Goal: Task Accomplishment & Management: Complete application form

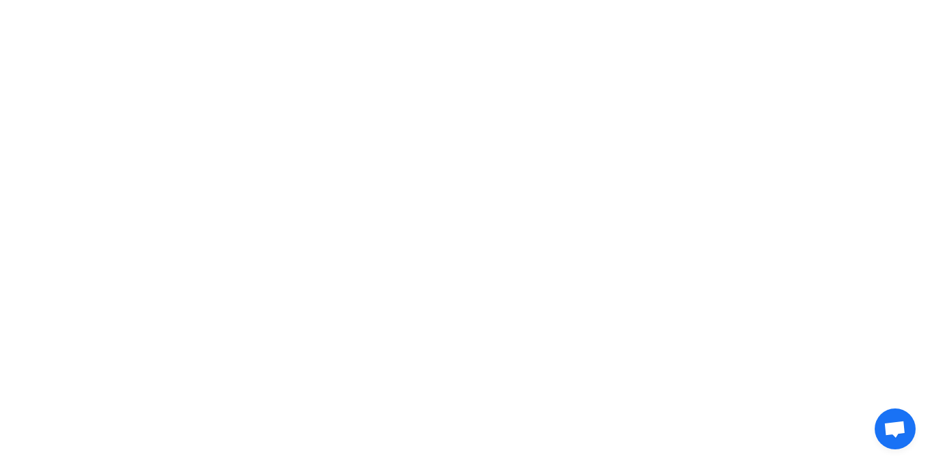
click at [587, 40] on html "Original text Rate this translation Your feedback will be used to help improve …" at bounding box center [466, 20] width 932 height 40
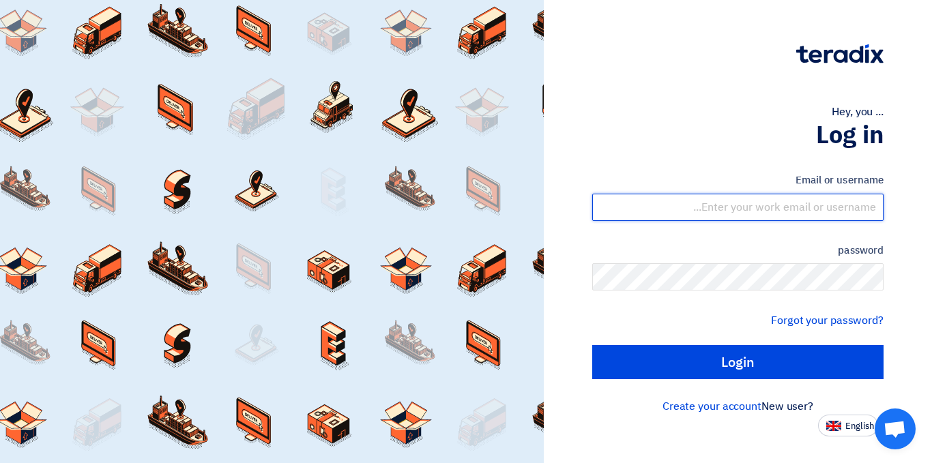
type input "[EMAIL_ADDRESS][DOMAIN_NAME]"
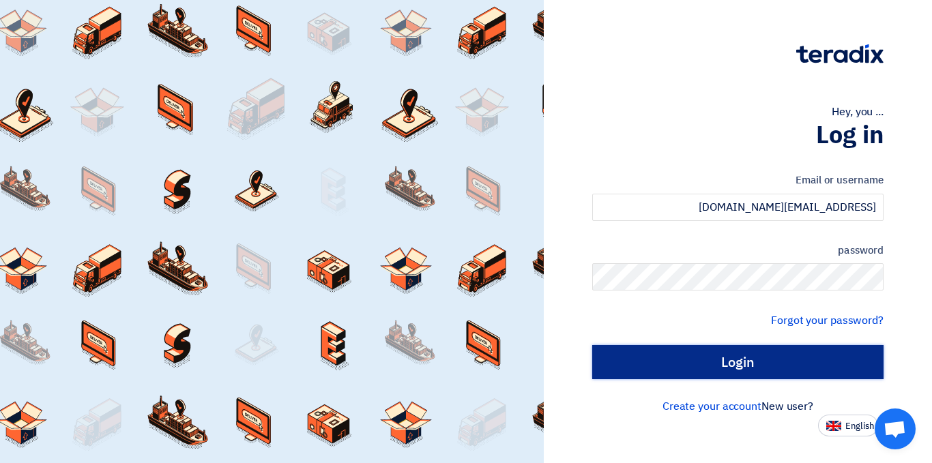
click at [679, 375] on input "Login" at bounding box center [737, 362] width 291 height 34
type input "Sign in"
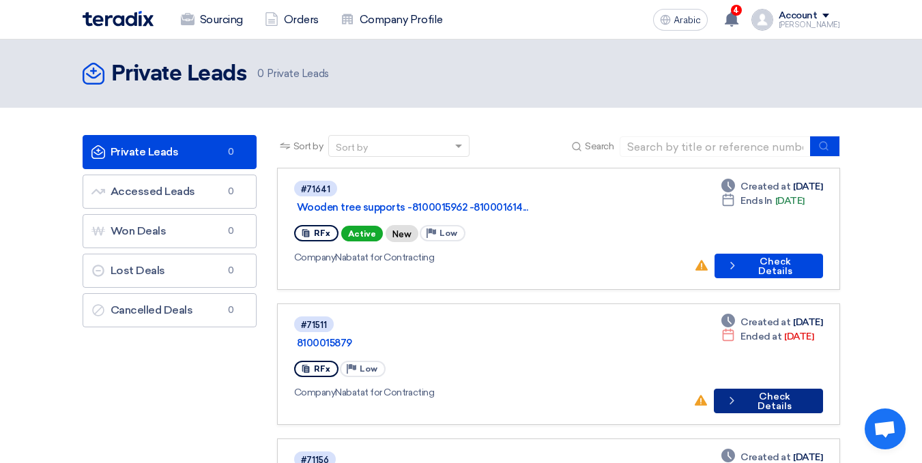
click at [764, 391] on font "Check Details" at bounding box center [774, 401] width 34 height 21
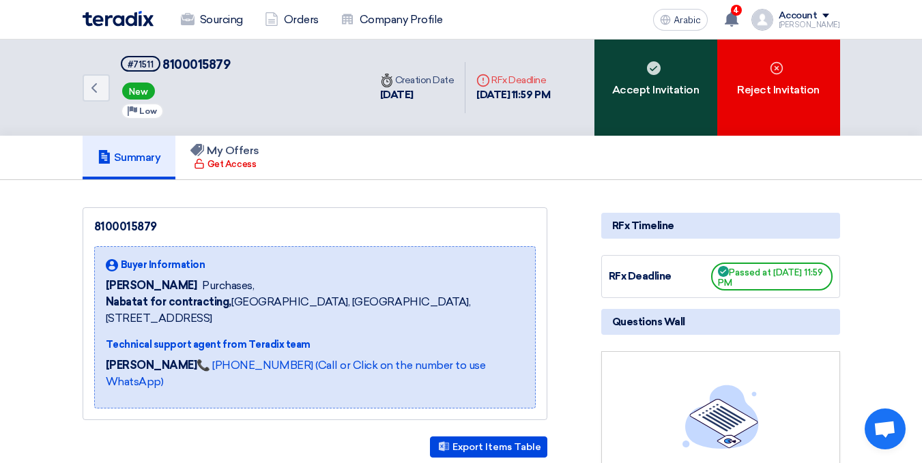
click at [648, 91] on font "Accept Invitation" at bounding box center [655, 89] width 87 height 13
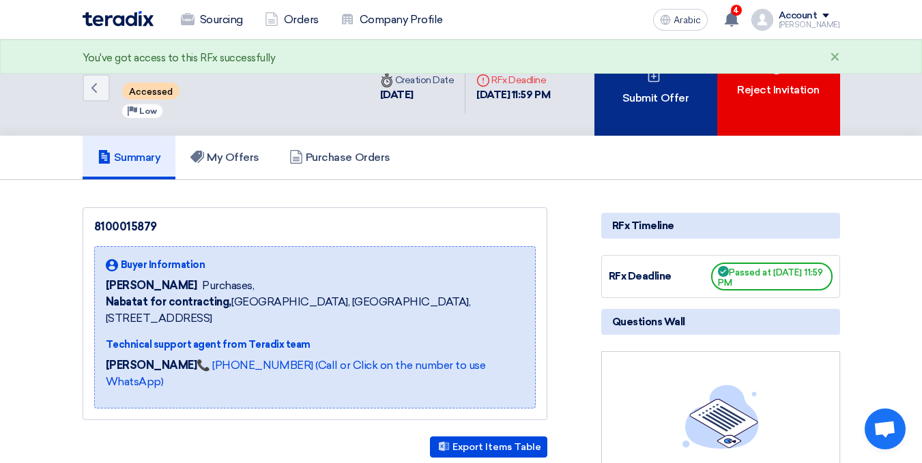
click at [673, 97] on font "Submit Offer" at bounding box center [655, 97] width 66 height 13
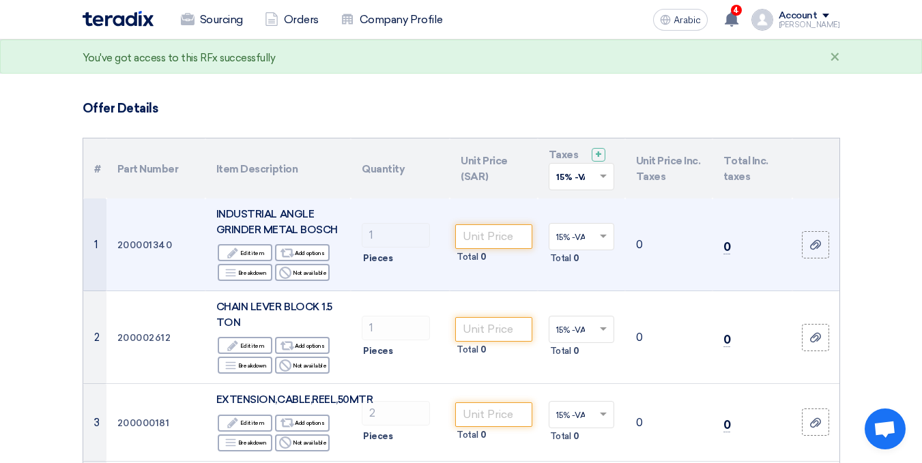
scroll to position [68, 0]
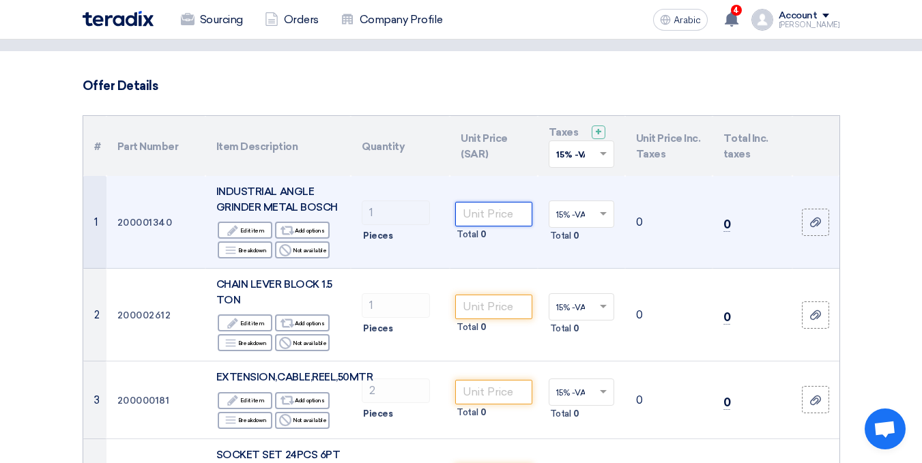
click at [498, 218] on input "number" at bounding box center [493, 214] width 76 height 25
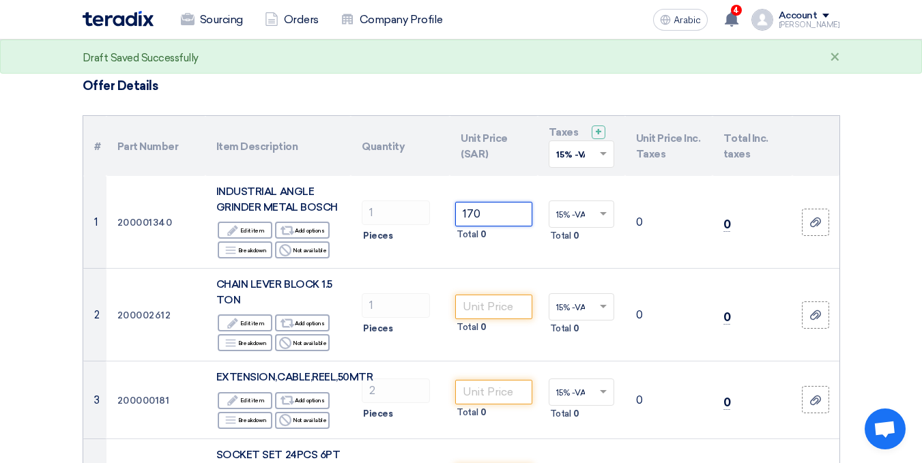
type input "170"
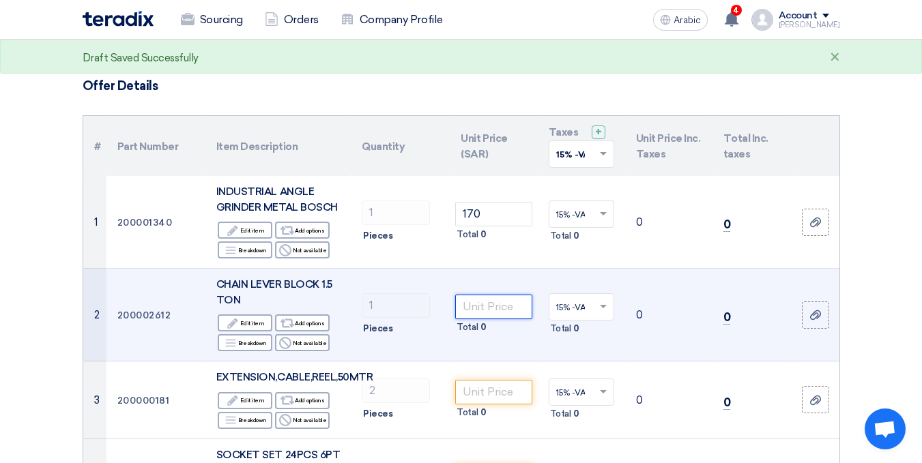
click at [508, 313] on input "number" at bounding box center [493, 307] width 76 height 25
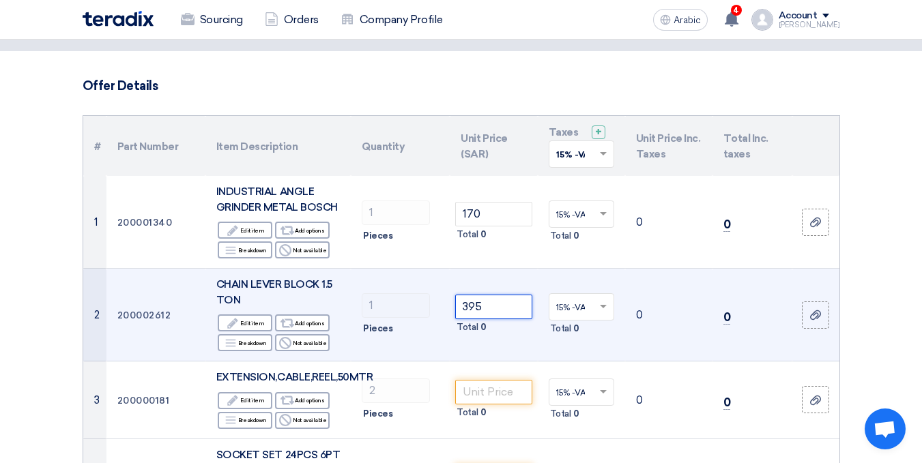
type input "395"
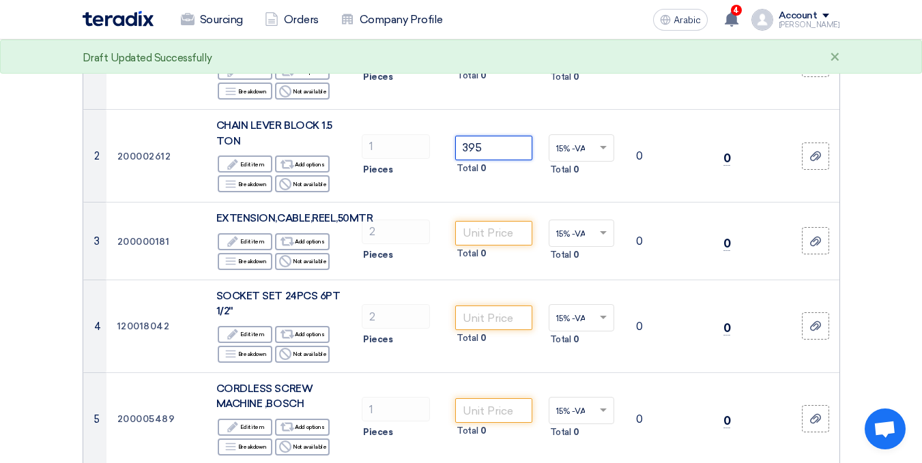
scroll to position [272, 0]
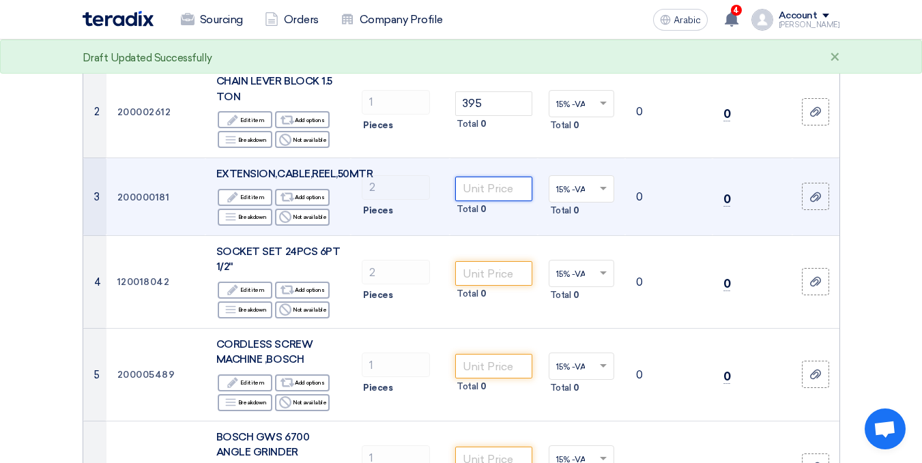
click at [499, 194] on input "number" at bounding box center [493, 189] width 76 height 25
type input "195"
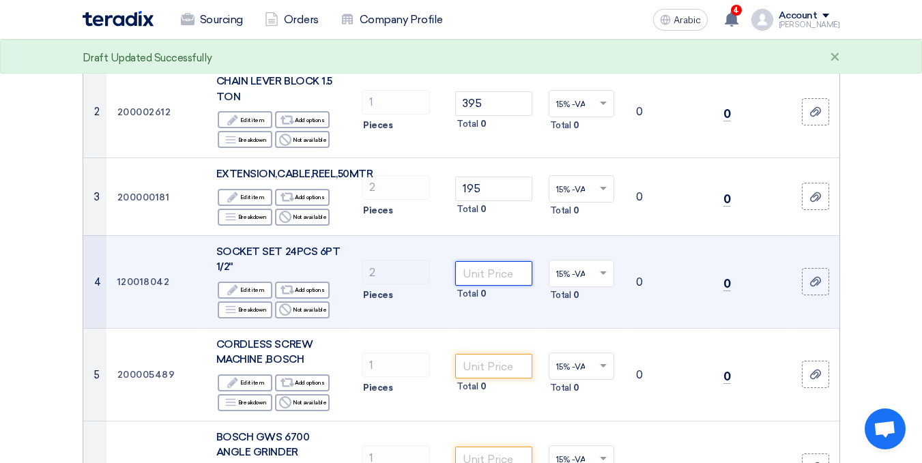
click at [501, 275] on input "number" at bounding box center [493, 273] width 76 height 25
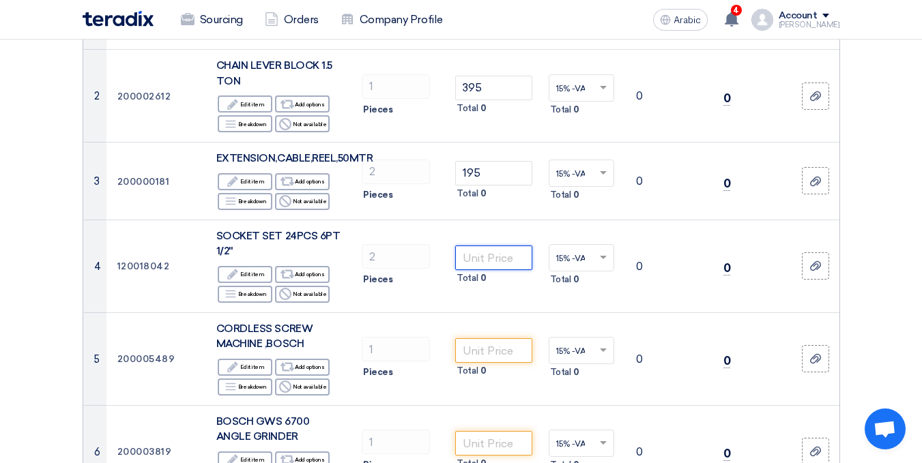
scroll to position [379, 0]
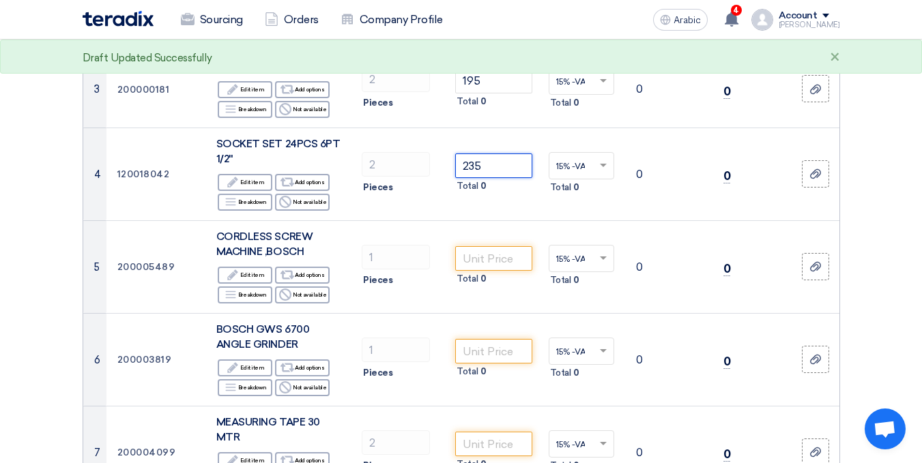
type input "235"
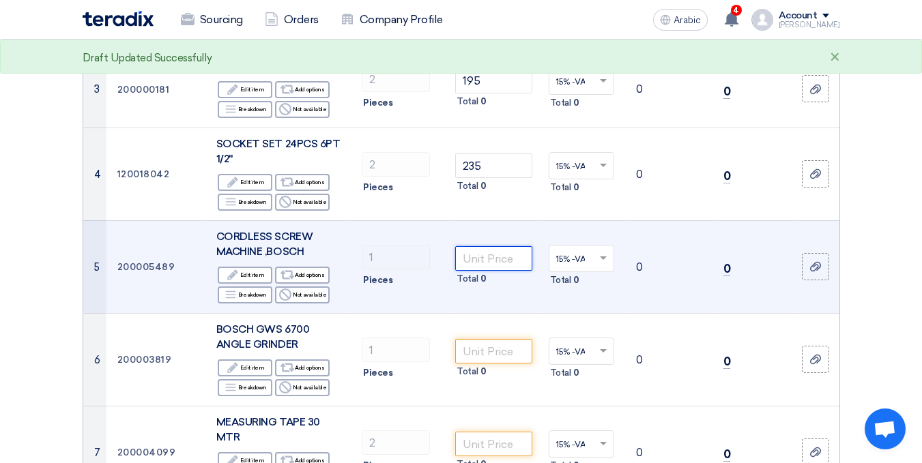
click at [491, 261] on input "number" at bounding box center [493, 258] width 76 height 25
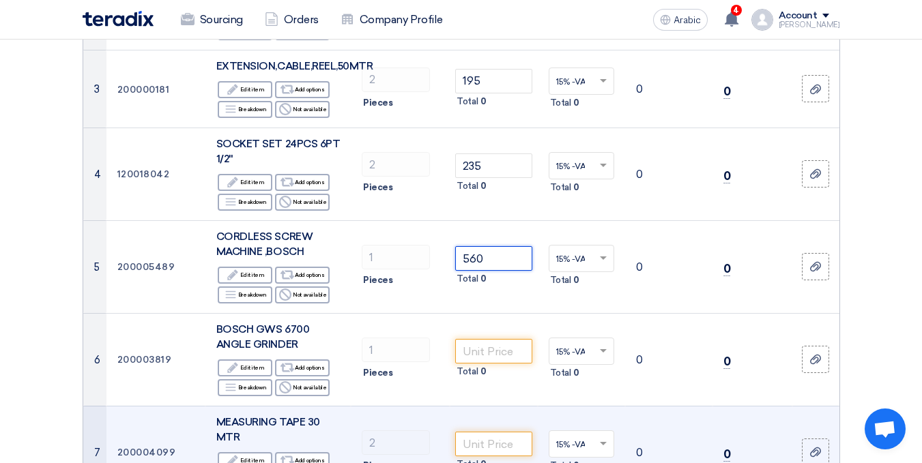
type input "560"
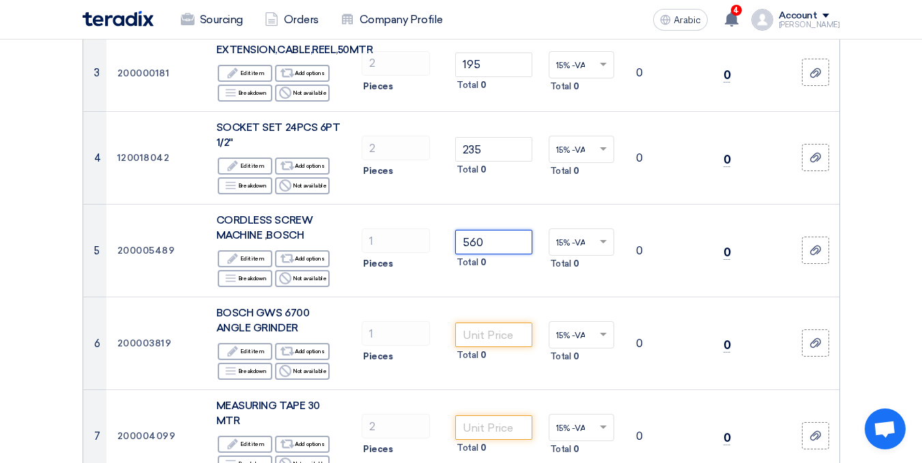
scroll to position [469, 0]
